Goal: Find specific page/section: Find specific page/section

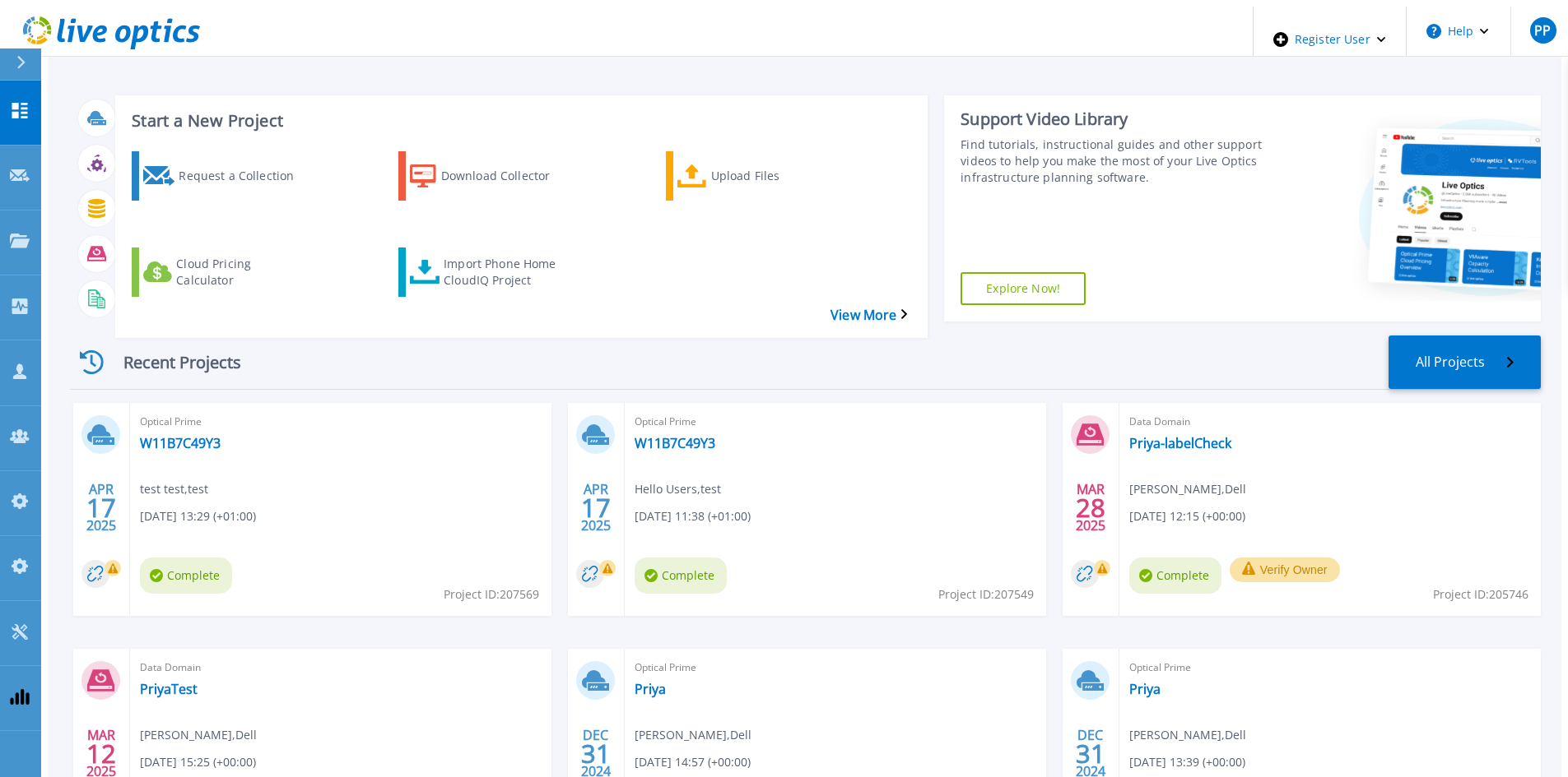
click at [20, 66] on icon at bounding box center [21, 62] width 9 height 13
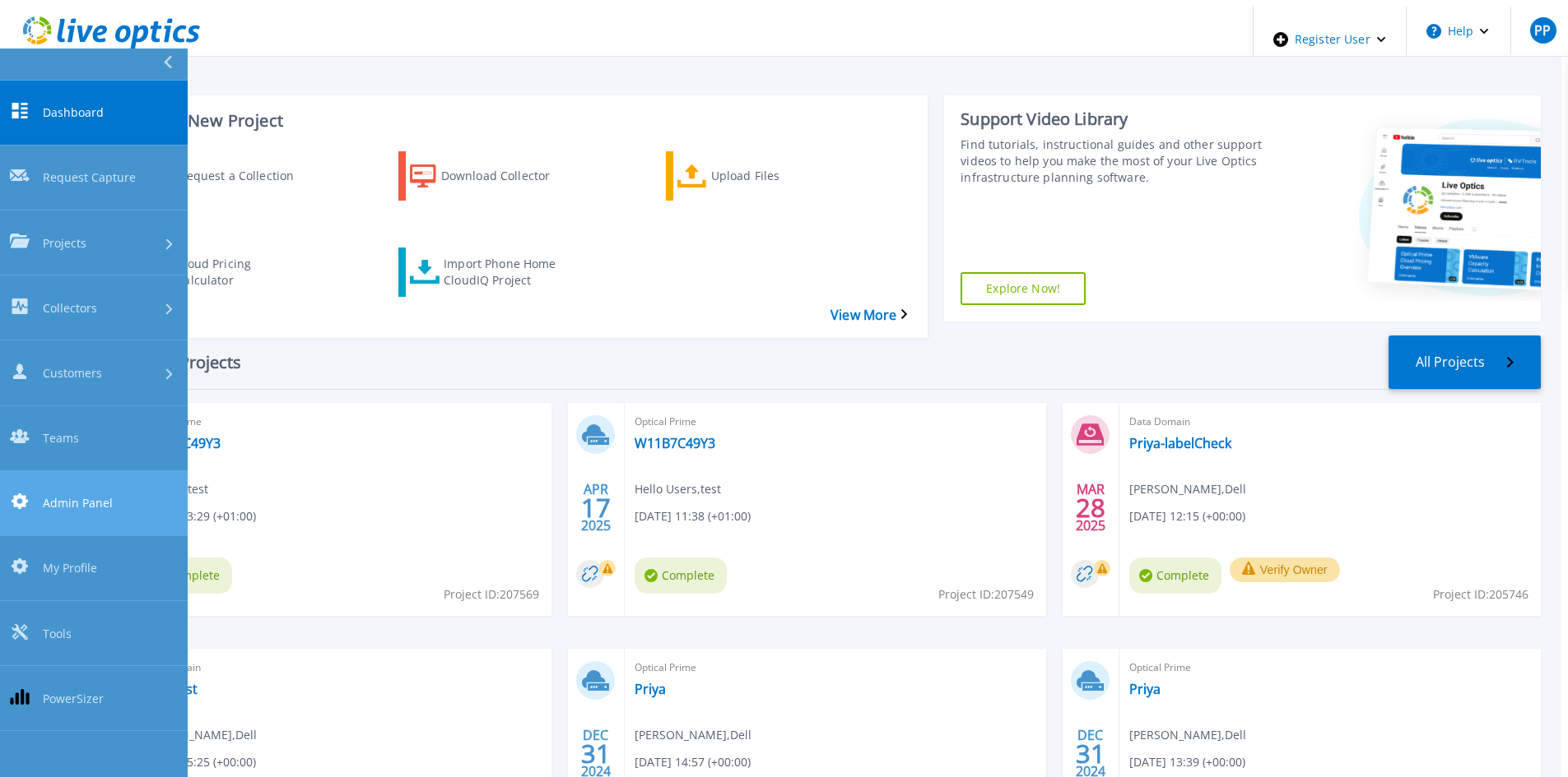
click at [93, 495] on span "Admin Panel" at bounding box center [77, 503] width 70 height 17
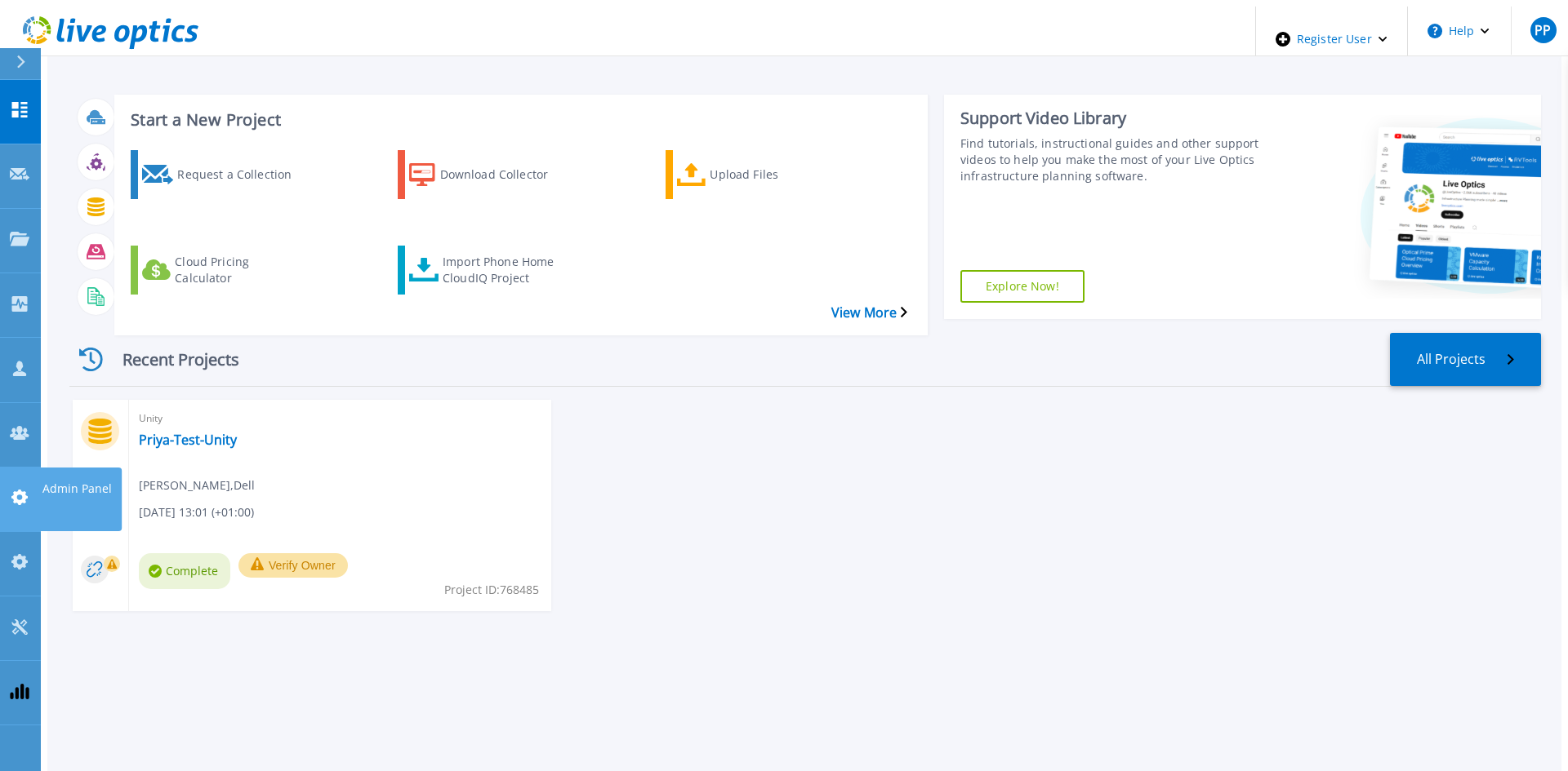
click at [17, 467] on link "Admin Panel Admin Panel" at bounding box center [21, 499] width 41 height 65
